Goal: Information Seeking & Learning: Learn about a topic

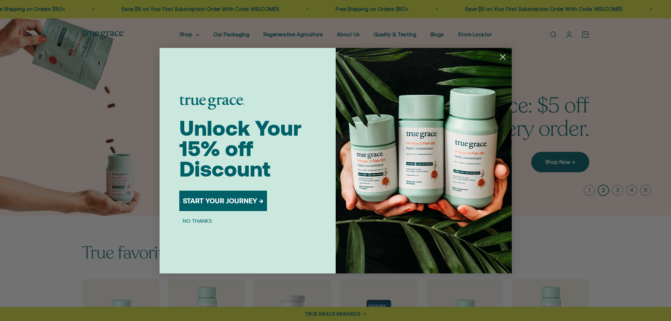
click at [505, 56] on circle "Close dialog" at bounding box center [503, 57] width 12 height 12
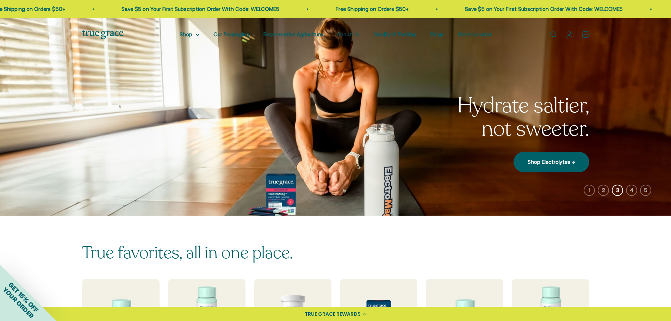
click at [352, 31] on link "About Us" at bounding box center [348, 34] width 23 height 6
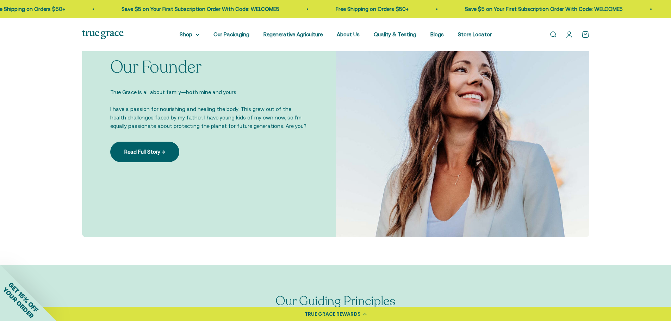
scroll to position [423, 0]
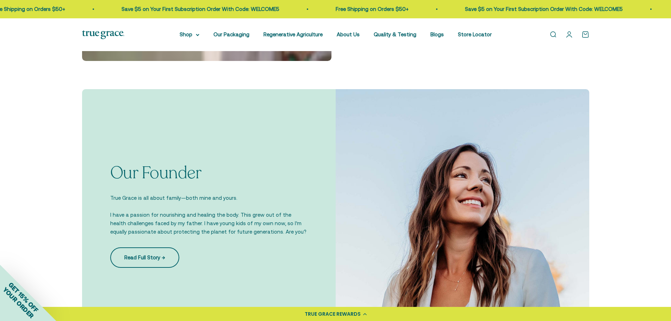
click at [153, 252] on link "Read Full Story →" at bounding box center [144, 257] width 69 height 20
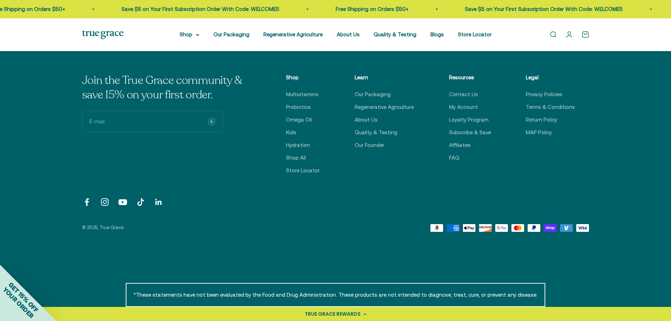
scroll to position [1361, 0]
